Goal: Information Seeking & Learning: Learn about a topic

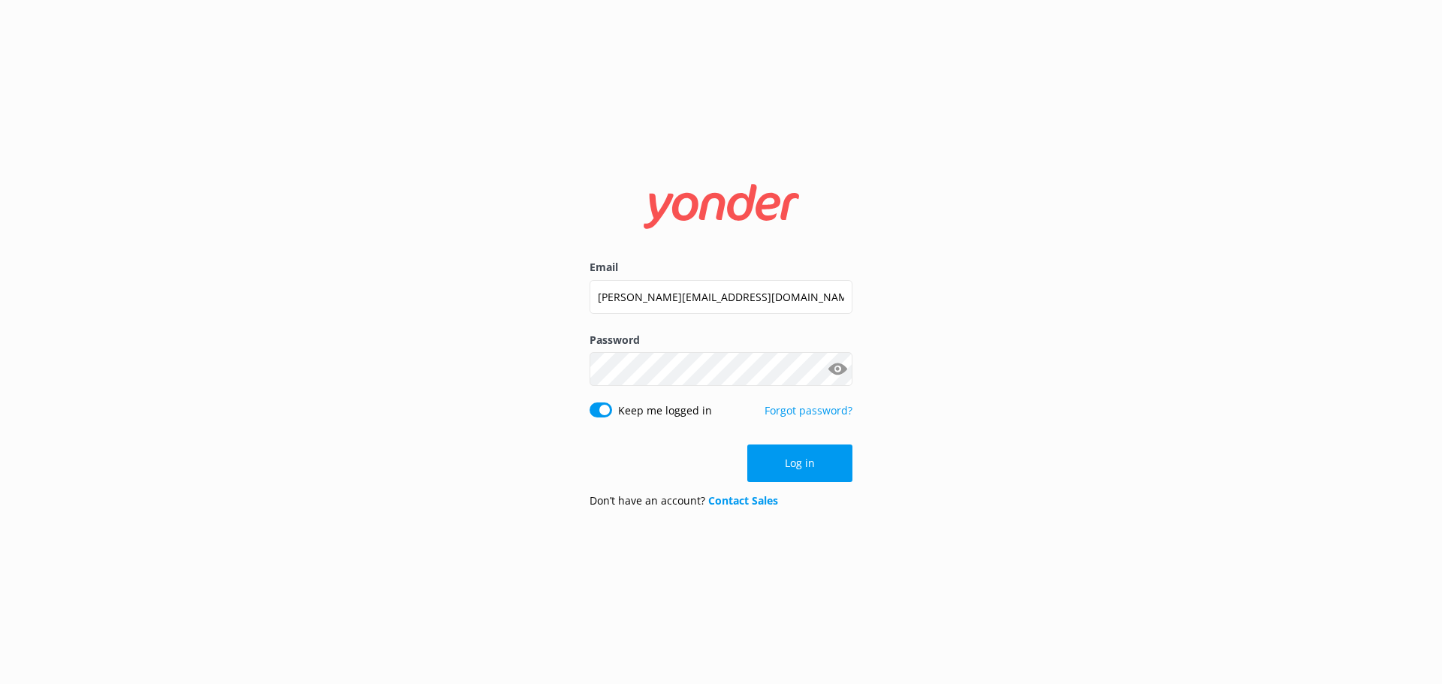
click at [807, 457] on button "Log in" at bounding box center [799, 464] width 105 height 38
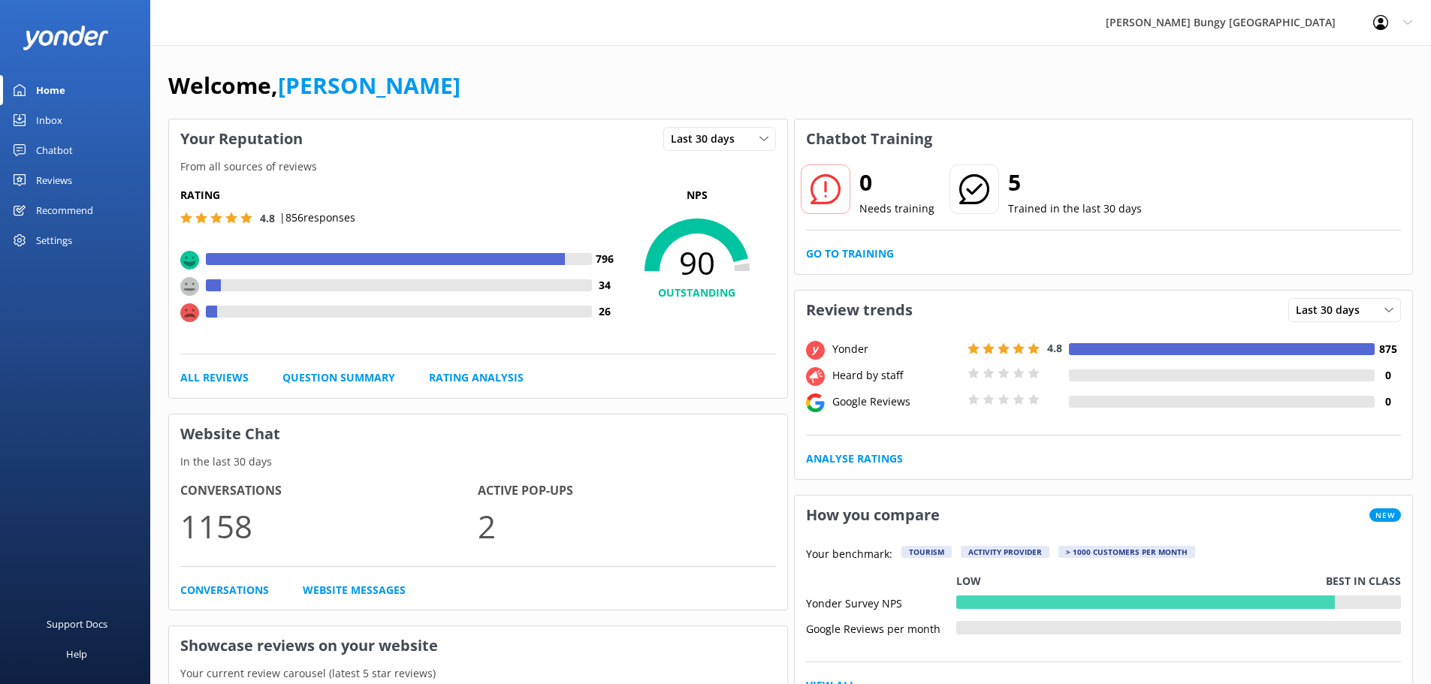
click at [53, 117] on div "Inbox" at bounding box center [49, 120] width 26 height 30
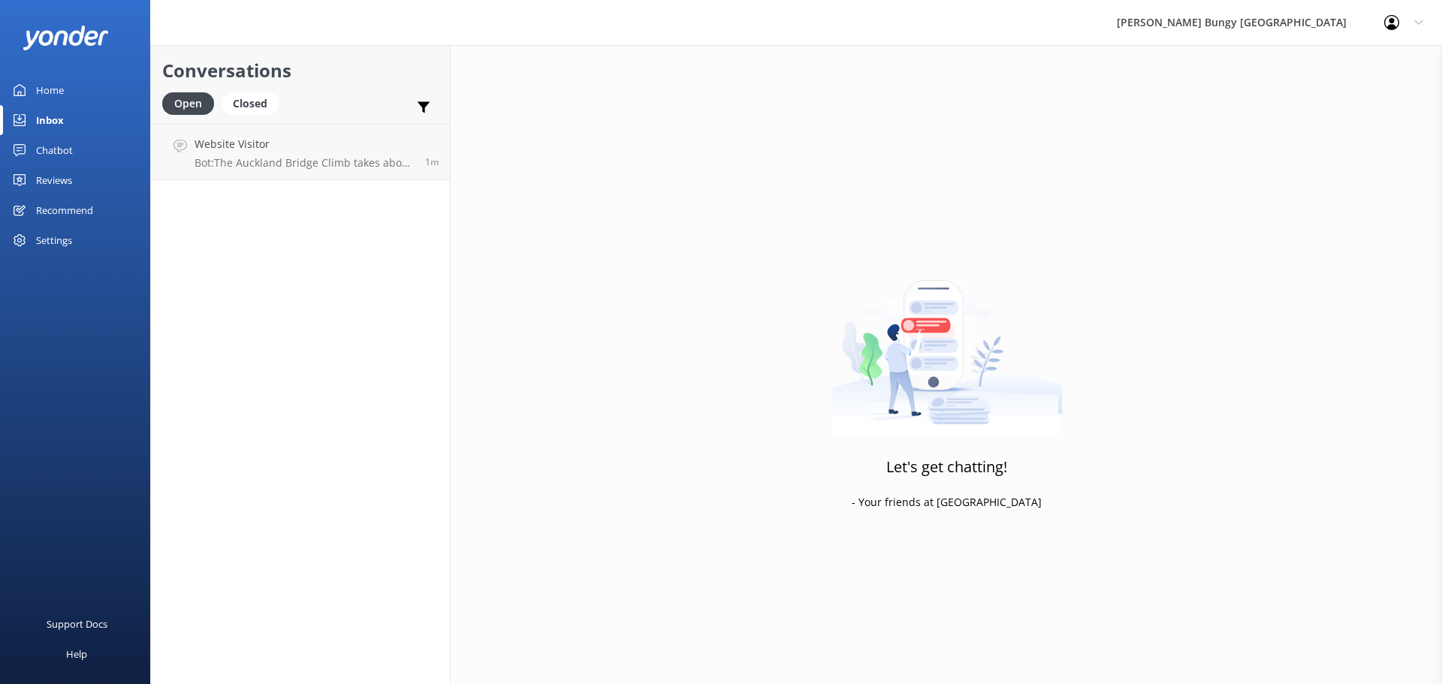
click at [53, 89] on div "Home" at bounding box center [50, 90] width 28 height 30
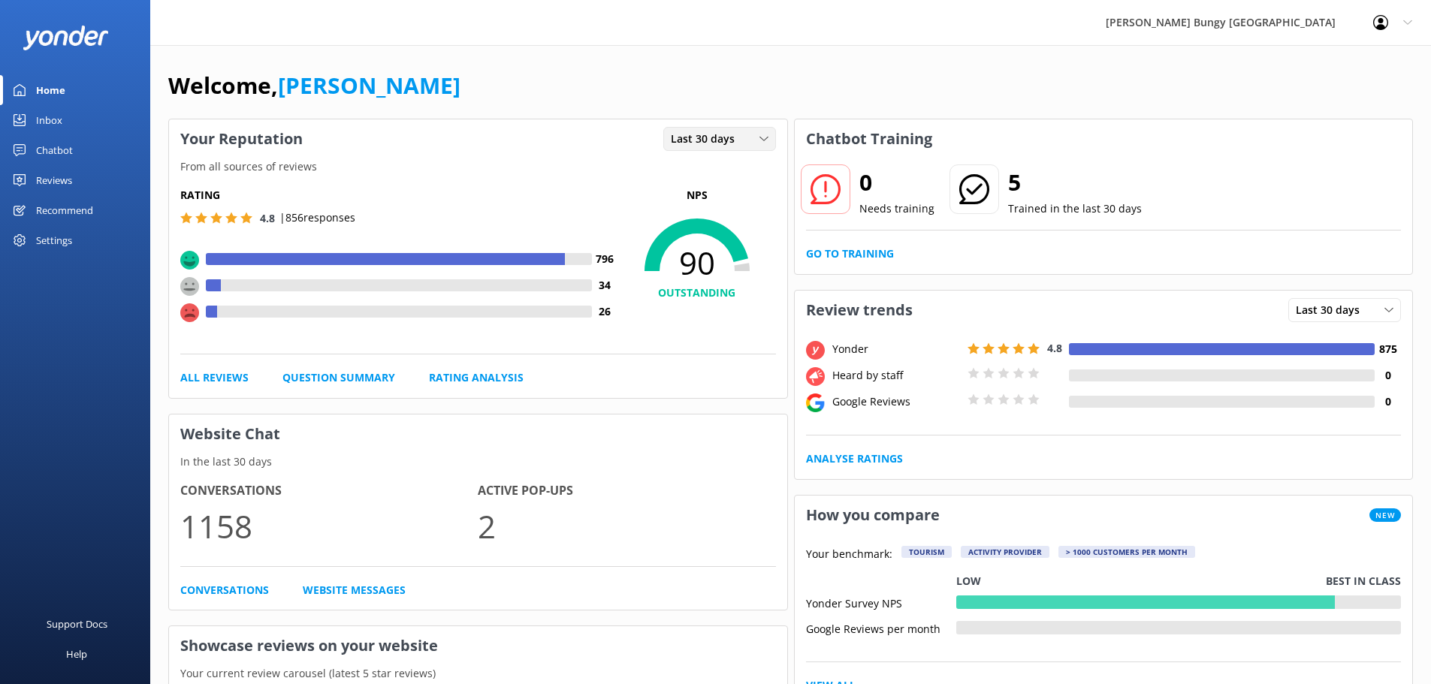
click at [753, 138] on div "Last 30 days" at bounding box center [719, 139] width 105 height 17
click at [755, 83] on div "Welcome, [PERSON_NAME]" at bounding box center [790, 93] width 1245 height 51
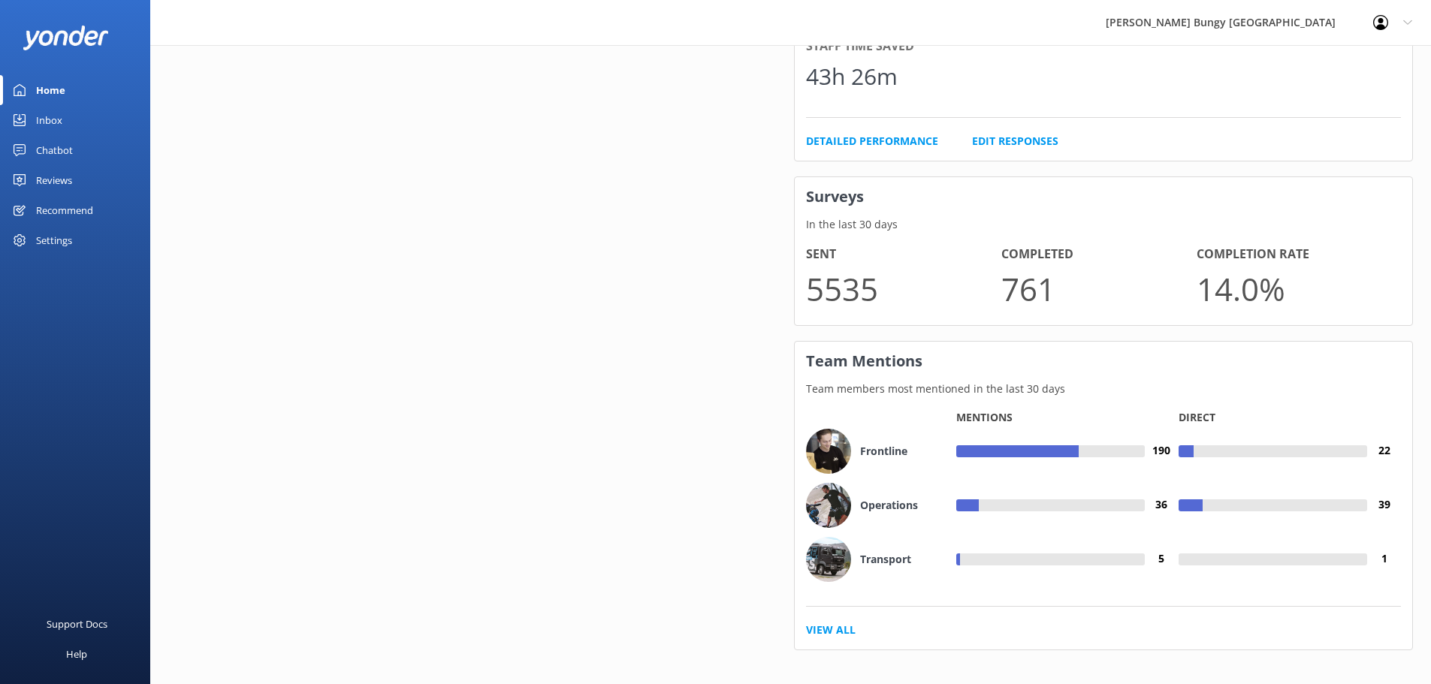
scroll to position [930, 0]
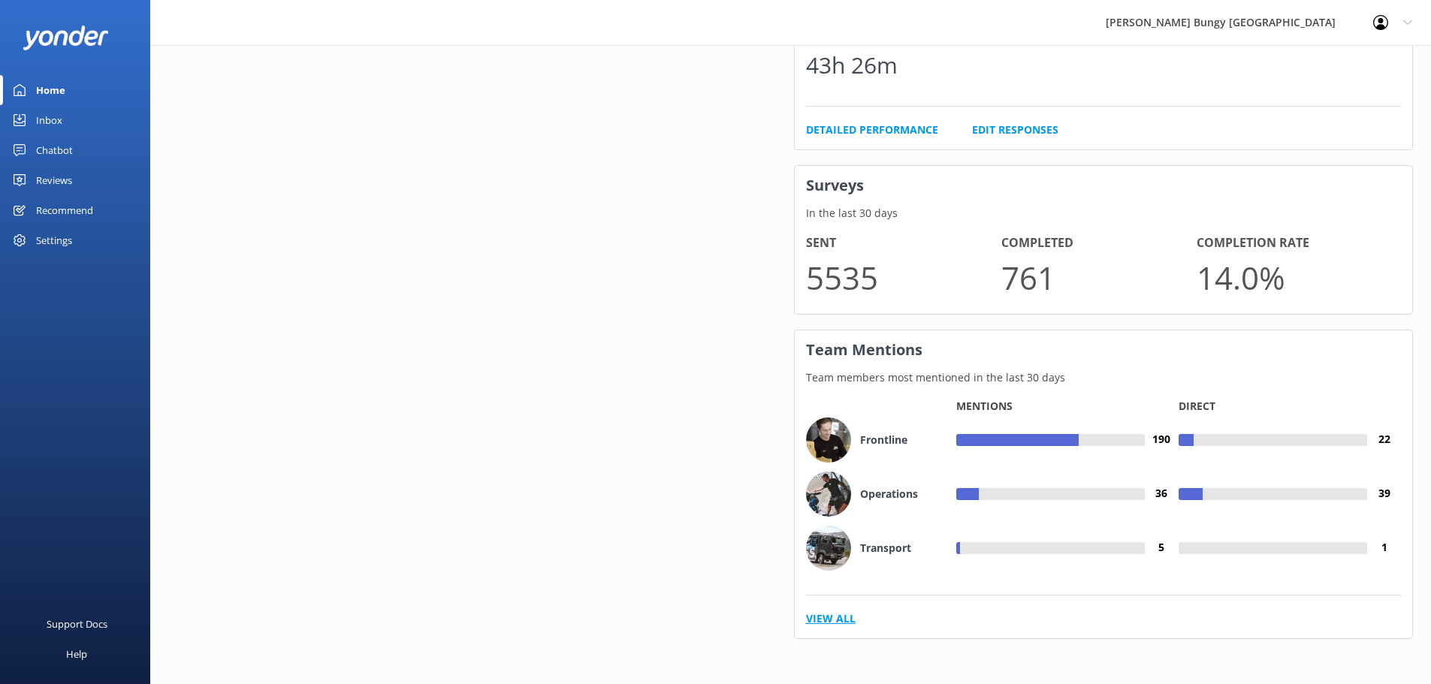
click at [838, 618] on link "View All" at bounding box center [831, 619] width 50 height 17
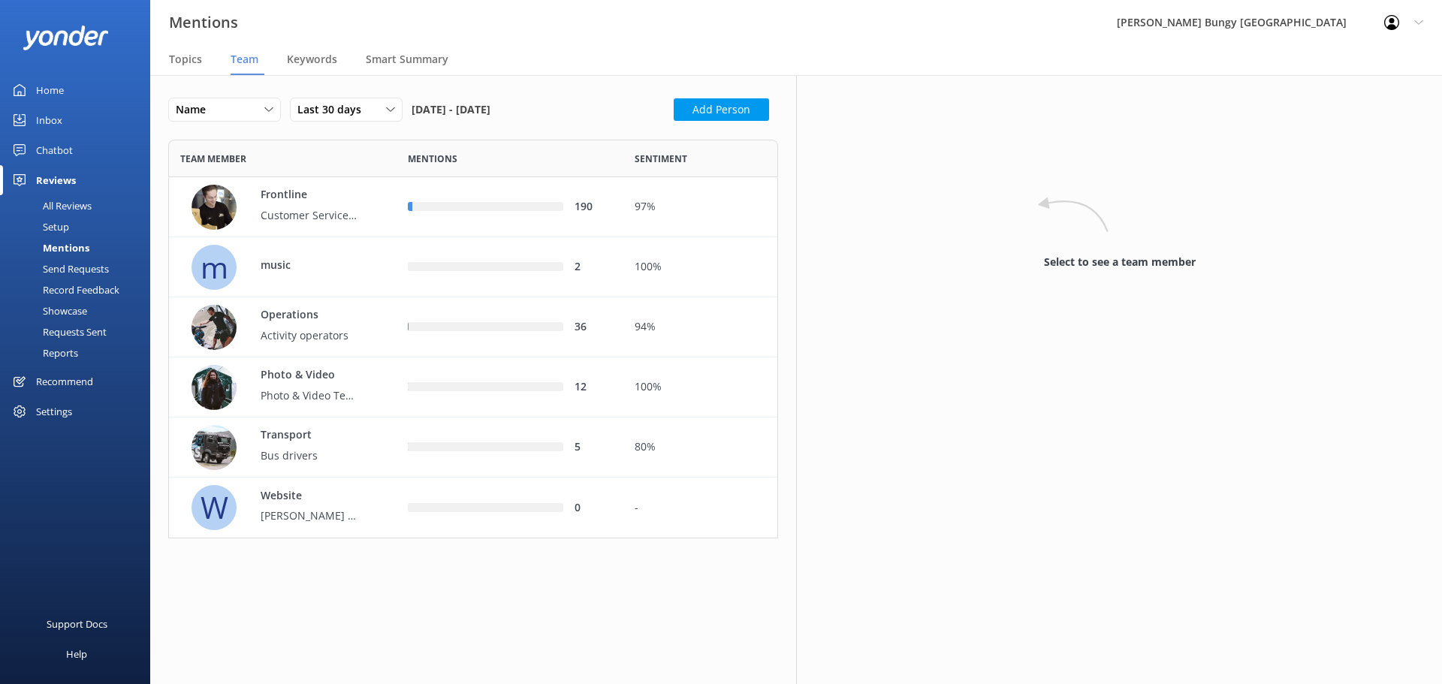
scroll to position [388, 599]
click at [674, 216] on div "97%" at bounding box center [700, 207] width 154 height 60
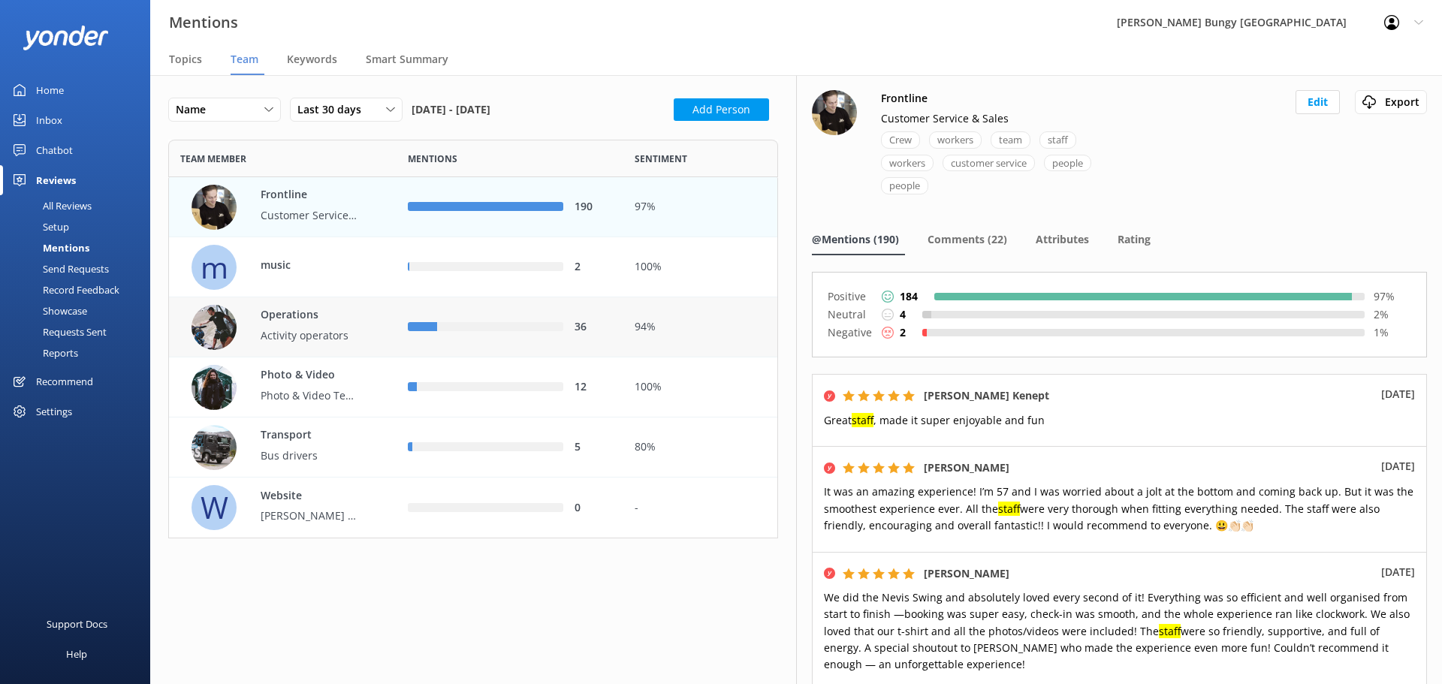
click at [346, 333] on p "Activity operators" at bounding box center [310, 336] width 98 height 17
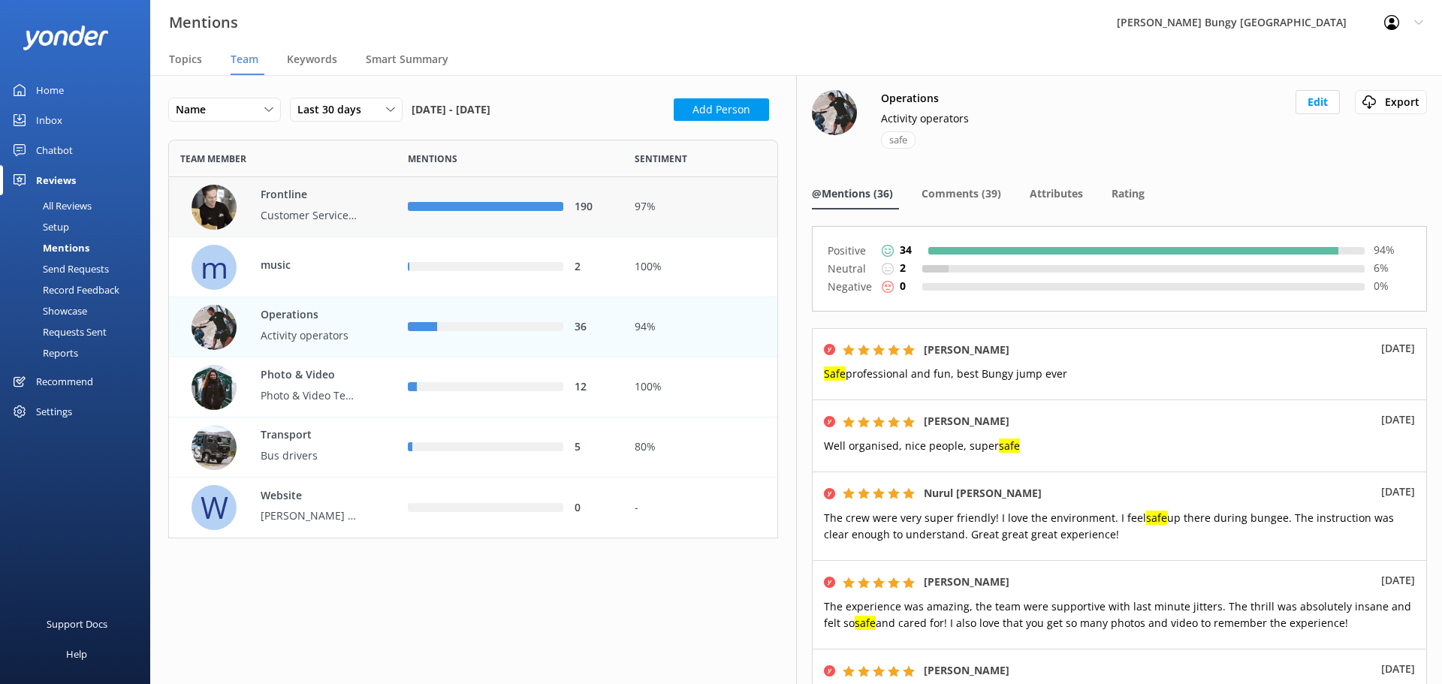
click at [324, 204] on div "Frontline Customer Service & Sales" at bounding box center [302, 207] width 113 height 41
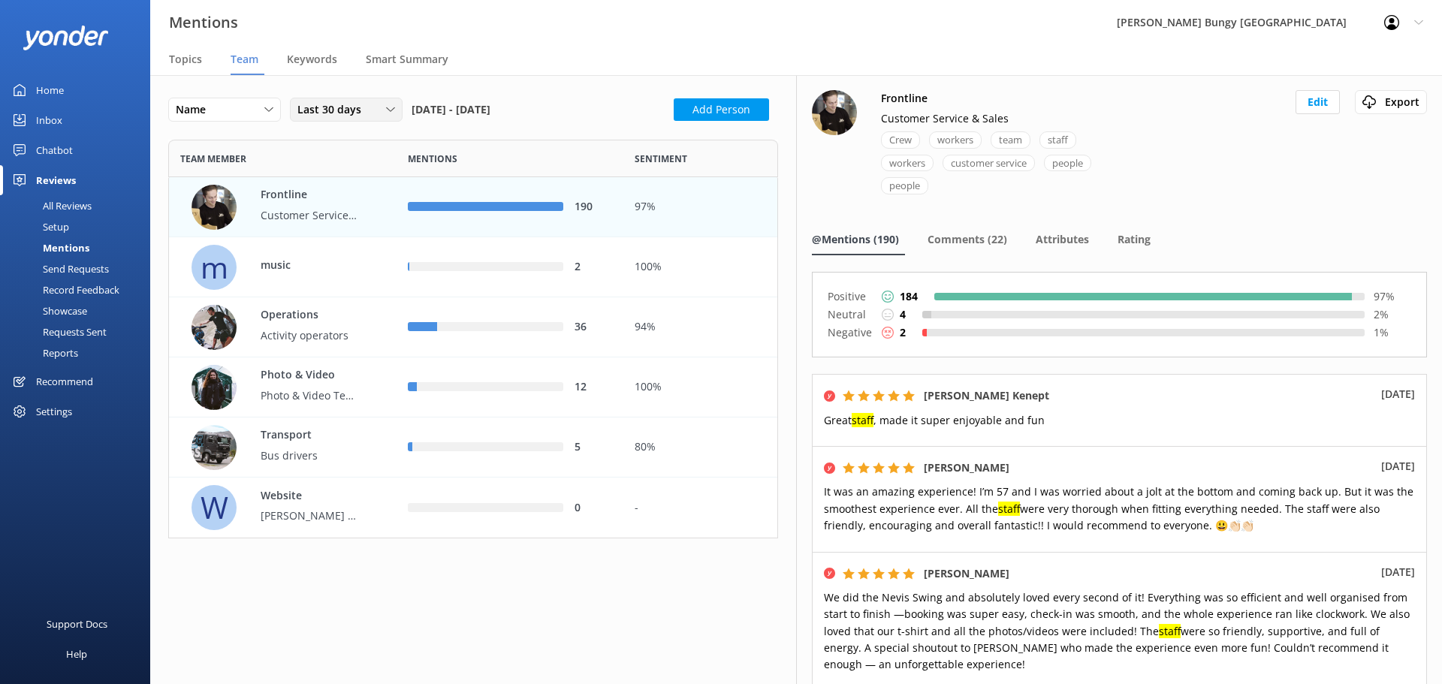
click at [378, 108] on div "Last 30 days" at bounding box center [346, 109] width 105 height 17
click at [388, 109] on use at bounding box center [390, 109] width 8 height 5
click at [963, 243] on span "Comments (22)" at bounding box center [968, 239] width 80 height 15
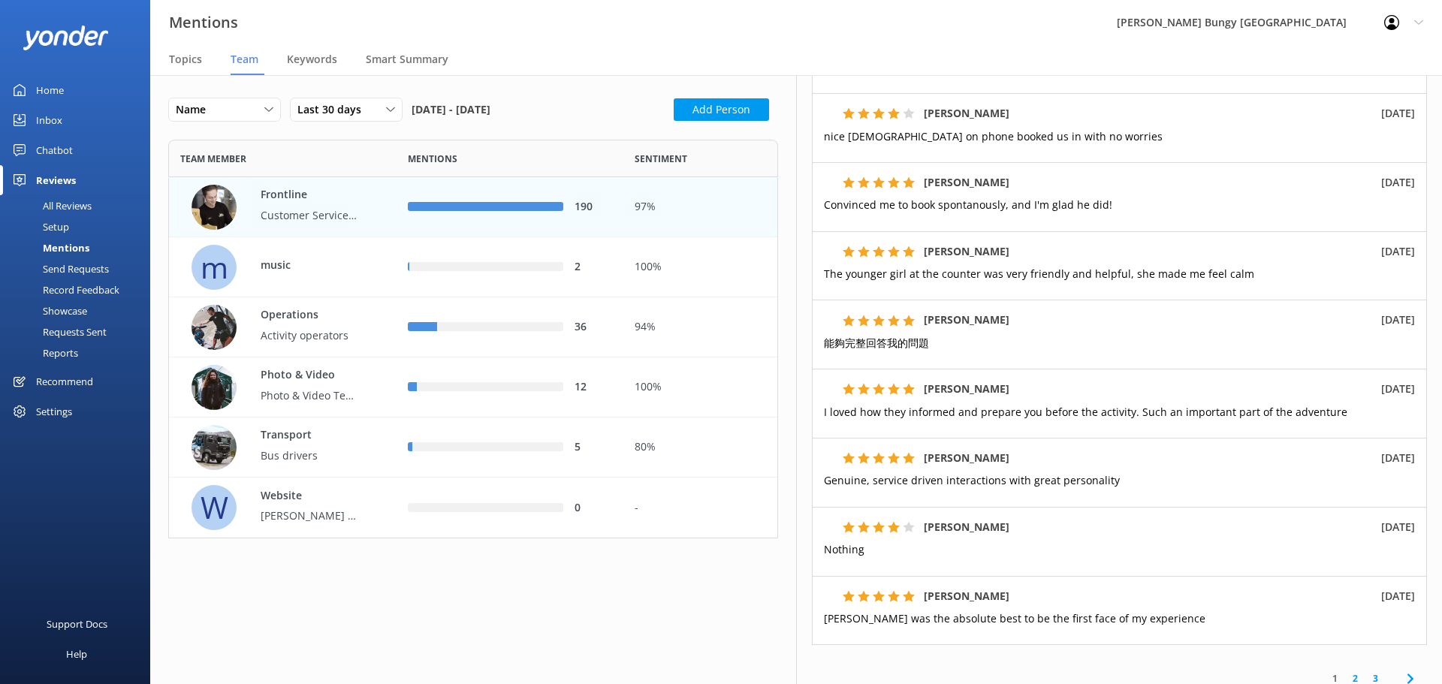
scroll to position [451, 0]
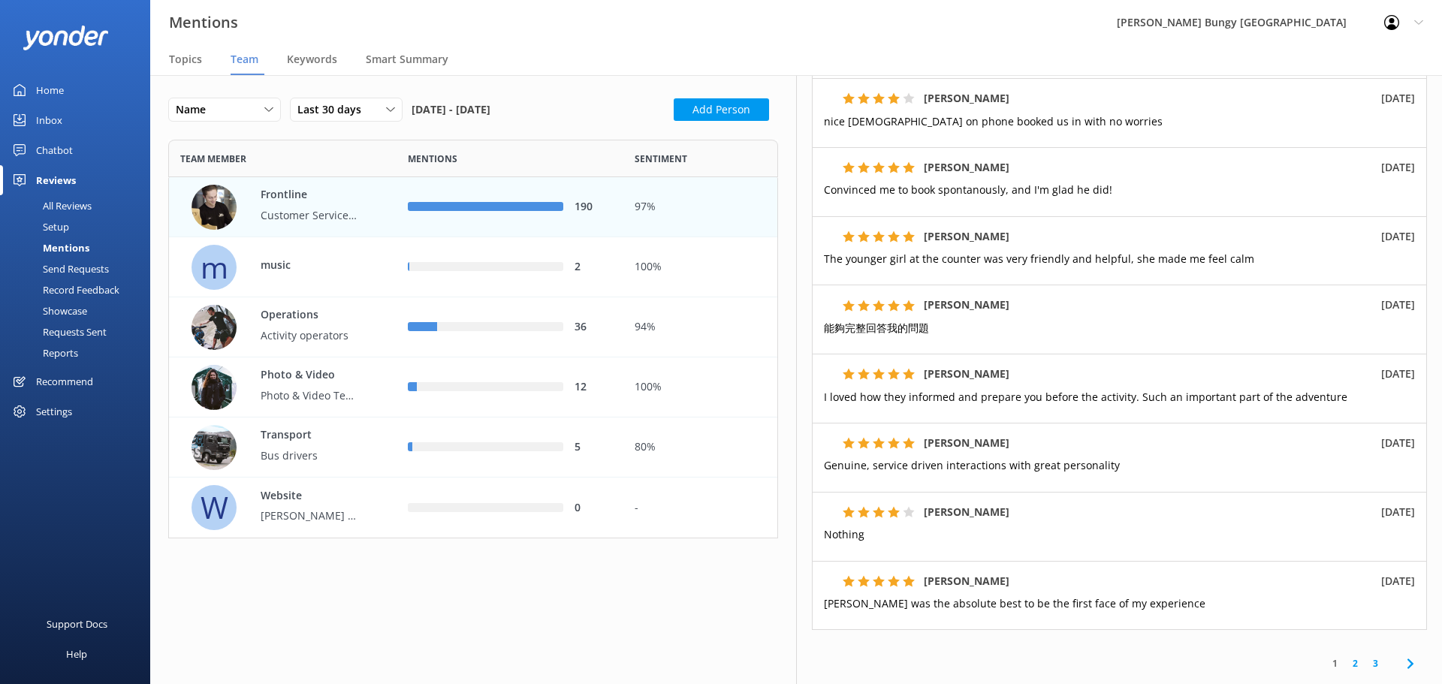
click at [1345, 665] on link "2" at bounding box center [1355, 664] width 20 height 14
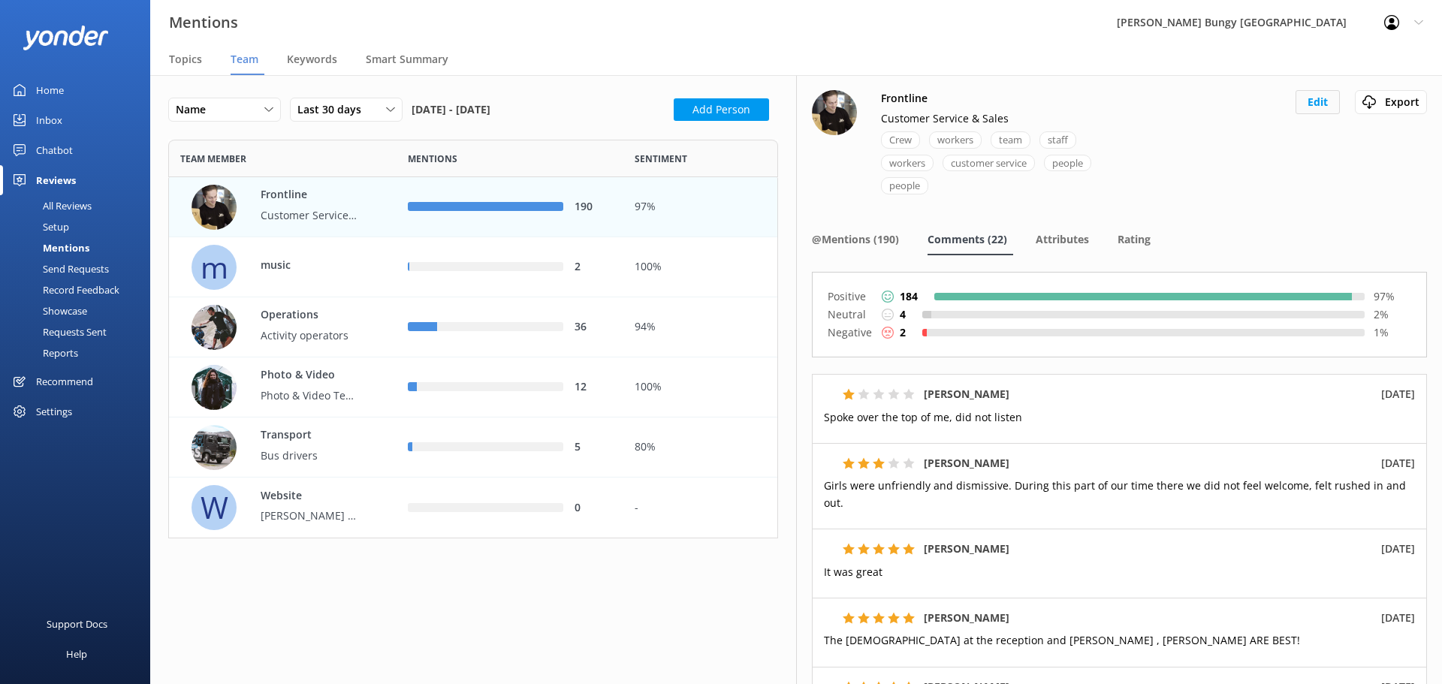
click at [1309, 104] on button "Edit" at bounding box center [1318, 102] width 44 height 24
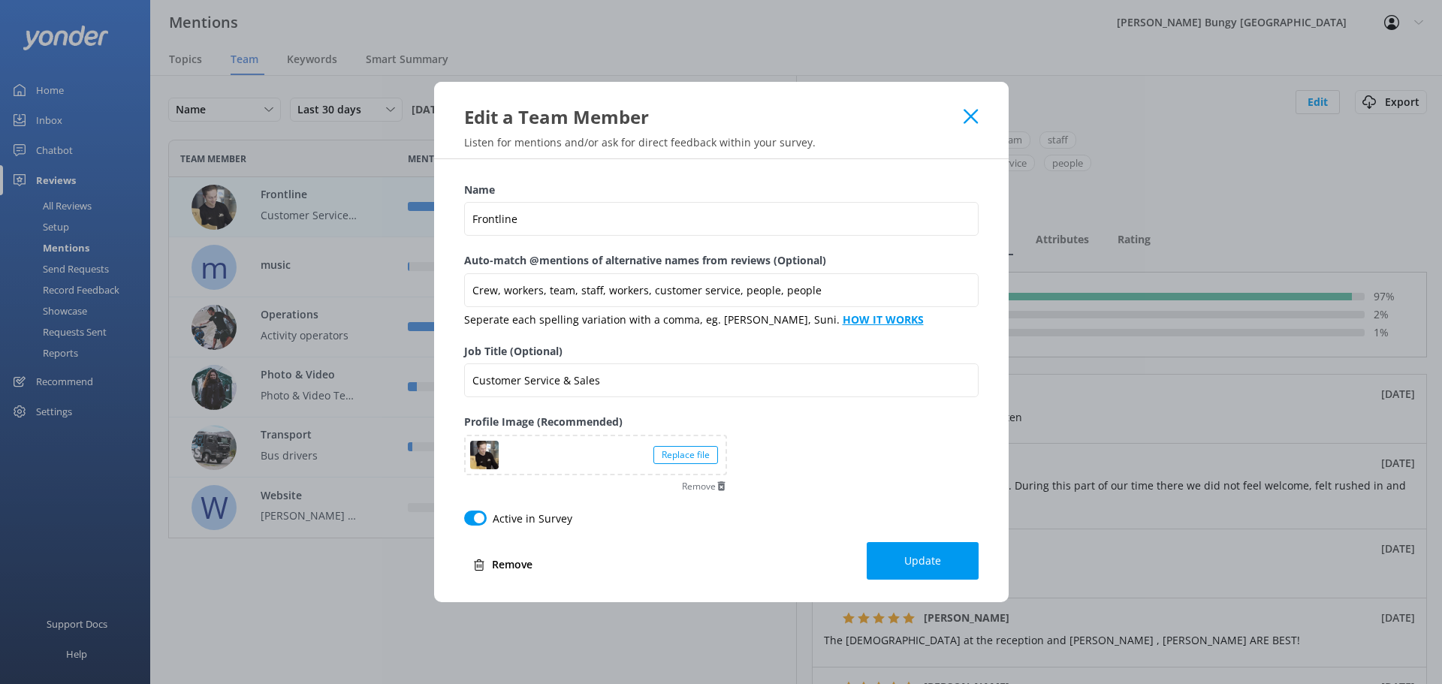
click at [872, 322] on b "HOW IT WORKS" at bounding box center [883, 319] width 81 height 14
click at [971, 118] on use at bounding box center [971, 117] width 14 height 14
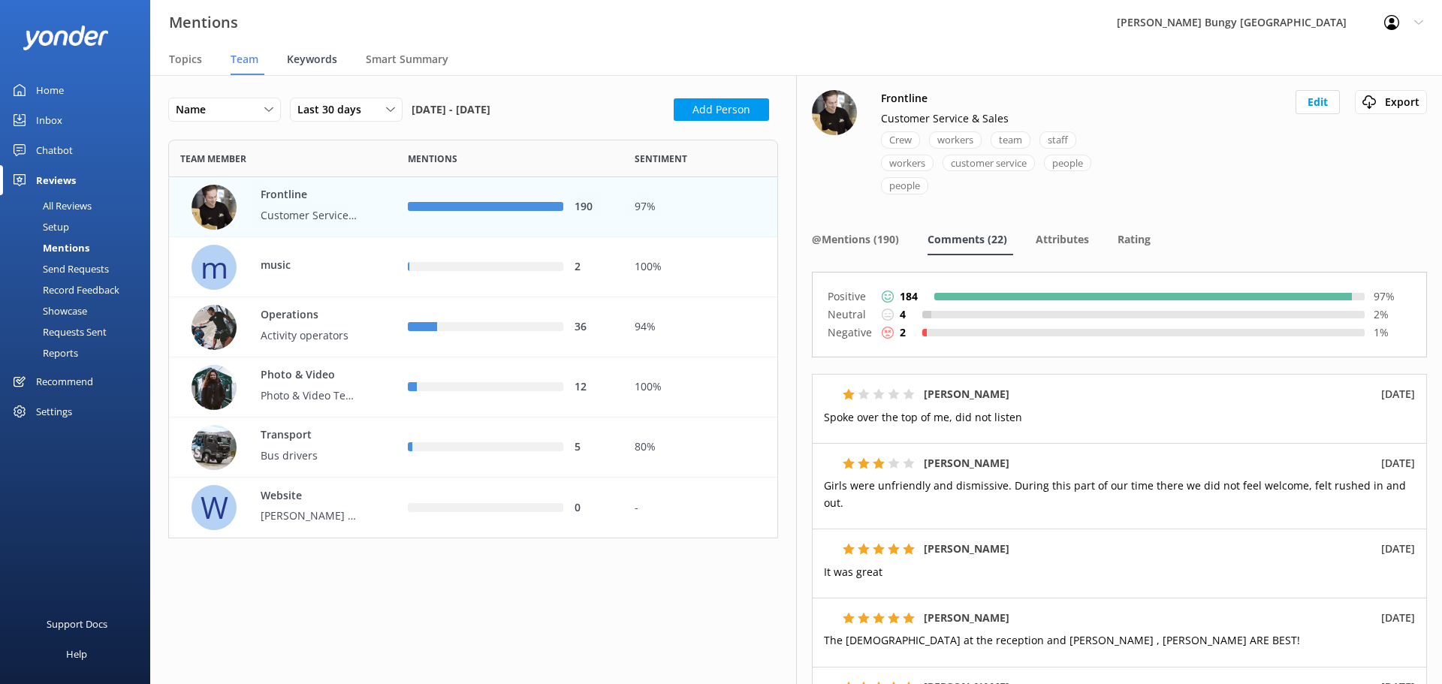
click at [319, 55] on span "Keywords" at bounding box center [312, 59] width 50 height 15
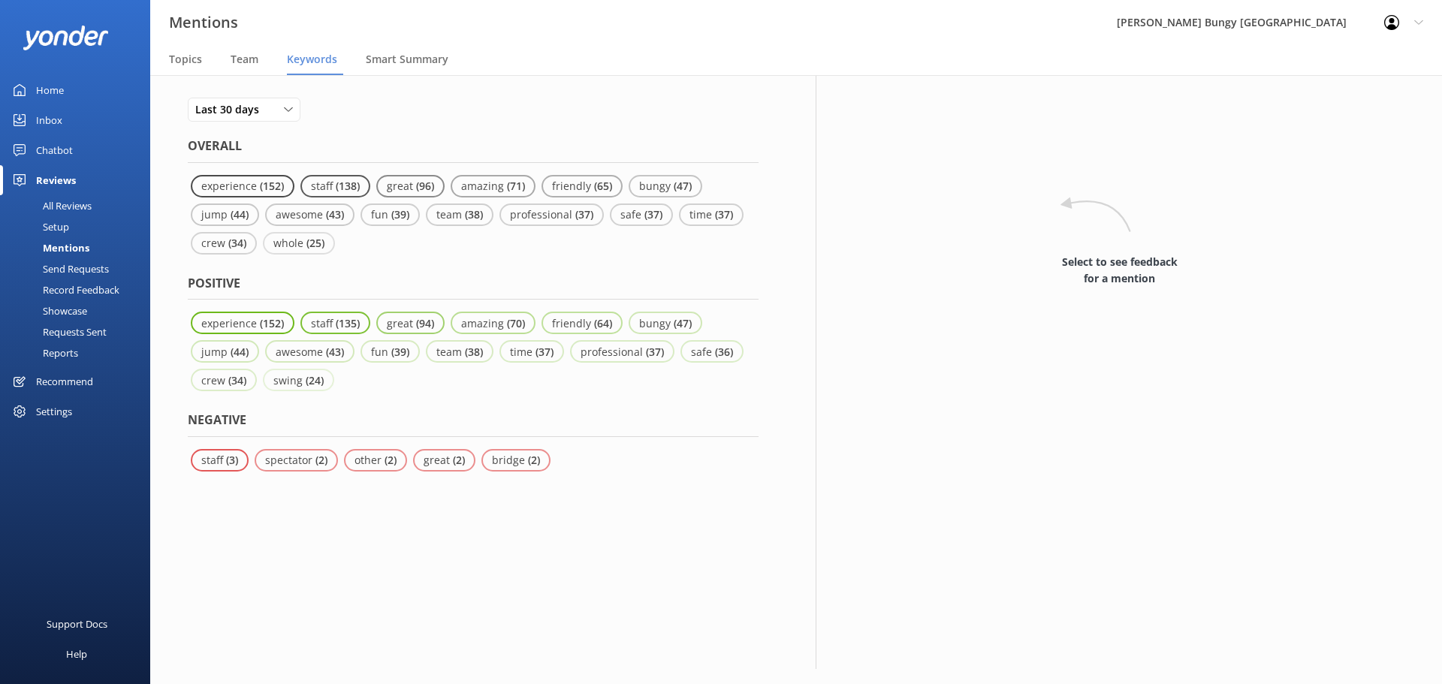
click at [37, 89] on div "Home" at bounding box center [50, 90] width 28 height 30
